Goal: Register for event/course

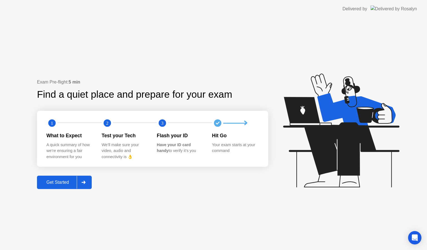
click at [63, 181] on div "Get Started" at bounding box center [58, 182] width 38 height 5
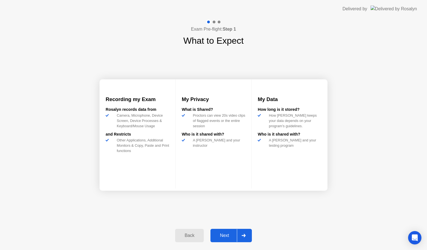
click at [224, 233] on div "Next" at bounding box center [224, 235] width 25 height 5
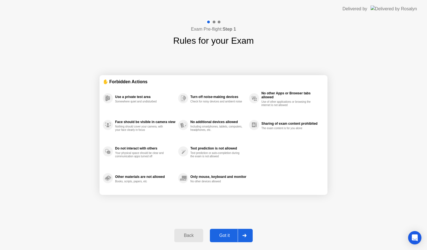
click at [224, 233] on div "Got it" at bounding box center [225, 235] width 26 height 5
select select "**********"
select select "*******"
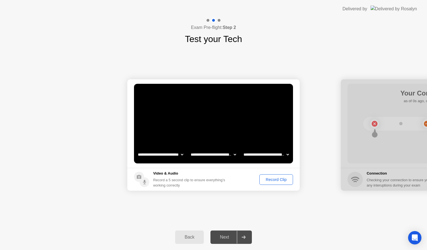
click at [279, 180] on div "Record Clip" at bounding box center [277, 179] width 30 height 4
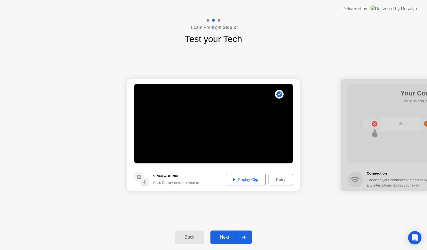
click at [227, 236] on div "Next" at bounding box center [224, 237] width 25 height 5
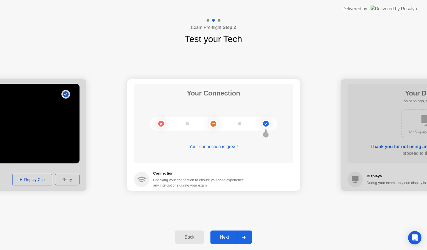
click at [227, 236] on div "Next" at bounding box center [224, 237] width 25 height 5
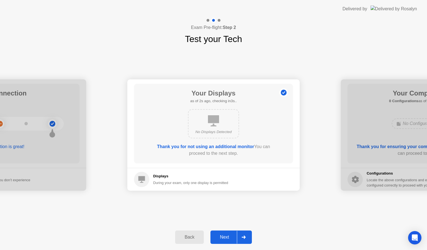
click at [227, 236] on div "Next" at bounding box center [224, 237] width 25 height 5
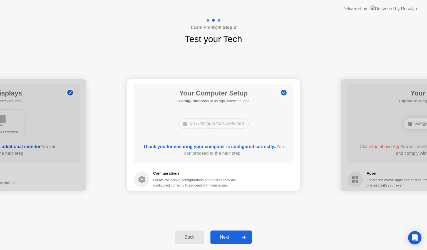
click at [227, 236] on div "Next" at bounding box center [224, 237] width 25 height 5
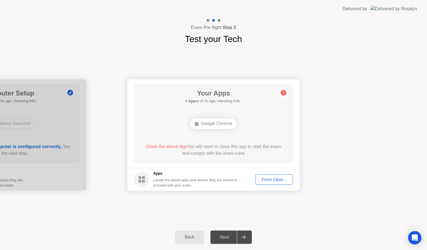
click at [282, 179] on div "Force Close..." at bounding box center [274, 179] width 34 height 4
click at [280, 179] on div "Force Close..." at bounding box center [274, 179] width 34 height 4
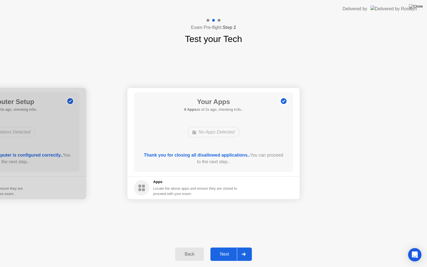
click at [228, 250] on button "Next" at bounding box center [231, 254] width 41 height 13
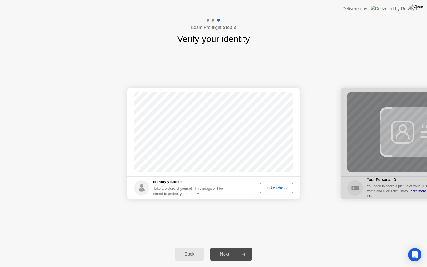
click at [274, 190] on div "Take Photo" at bounding box center [276, 188] width 29 height 4
click at [222, 250] on div "Next" at bounding box center [224, 254] width 25 height 5
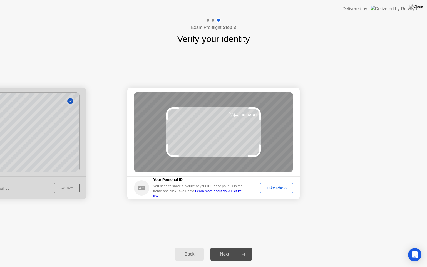
click at [274, 186] on div "Take Photo" at bounding box center [276, 188] width 29 height 4
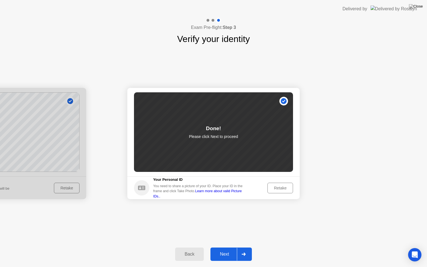
click at [227, 250] on div "Next" at bounding box center [224, 254] width 25 height 5
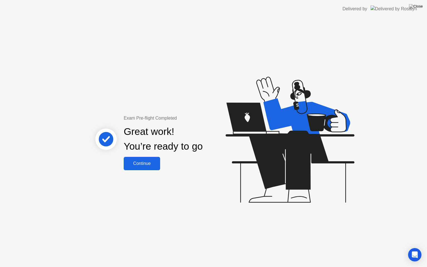
click at [144, 162] on div "Continue" at bounding box center [141, 163] width 33 height 5
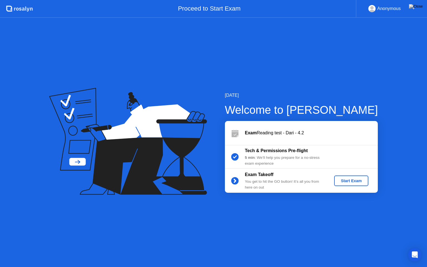
click at [349, 180] on div "Start Exam" at bounding box center [352, 181] width 30 height 4
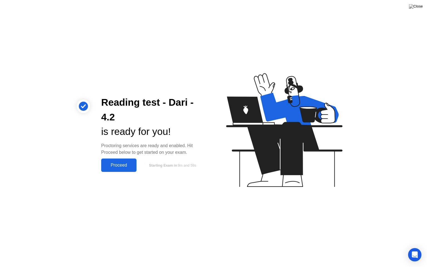
click at [123, 163] on div "Proceed" at bounding box center [119, 165] width 32 height 5
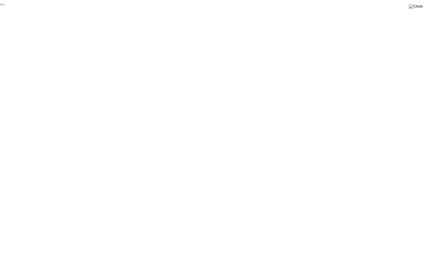
click div "End Proctoring Session"
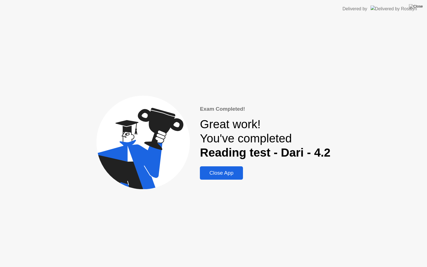
click at [225, 176] on div "Close App" at bounding box center [222, 173] width 40 height 6
